Goal: Task Accomplishment & Management: Manage account settings

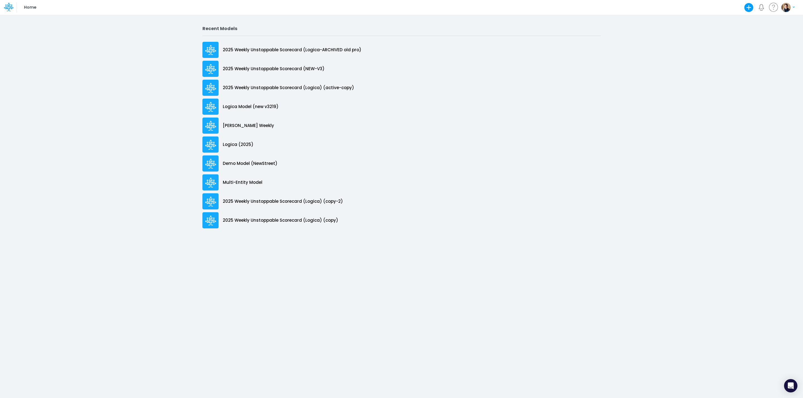
click at [787, 5] on img "button" at bounding box center [785, 7] width 9 height 9
click at [753, 35] on button "Log out" at bounding box center [765, 32] width 60 height 9
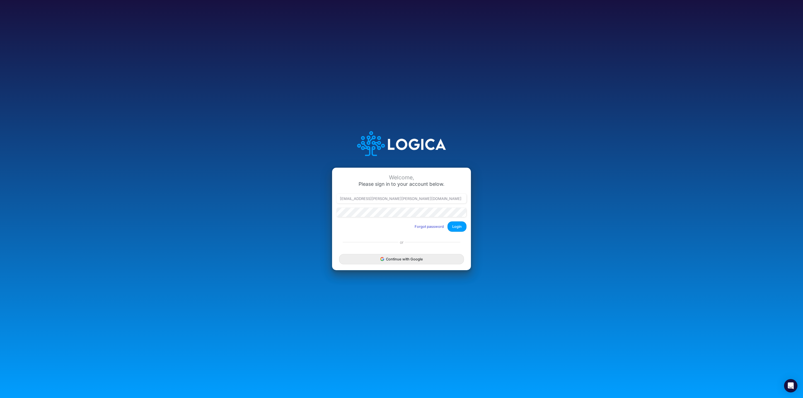
type input "leandro.castro+cquence@logica.cloud"
click at [455, 228] on button "Login" at bounding box center [456, 227] width 19 height 10
